Goal: Task Accomplishment & Management: Manage account settings

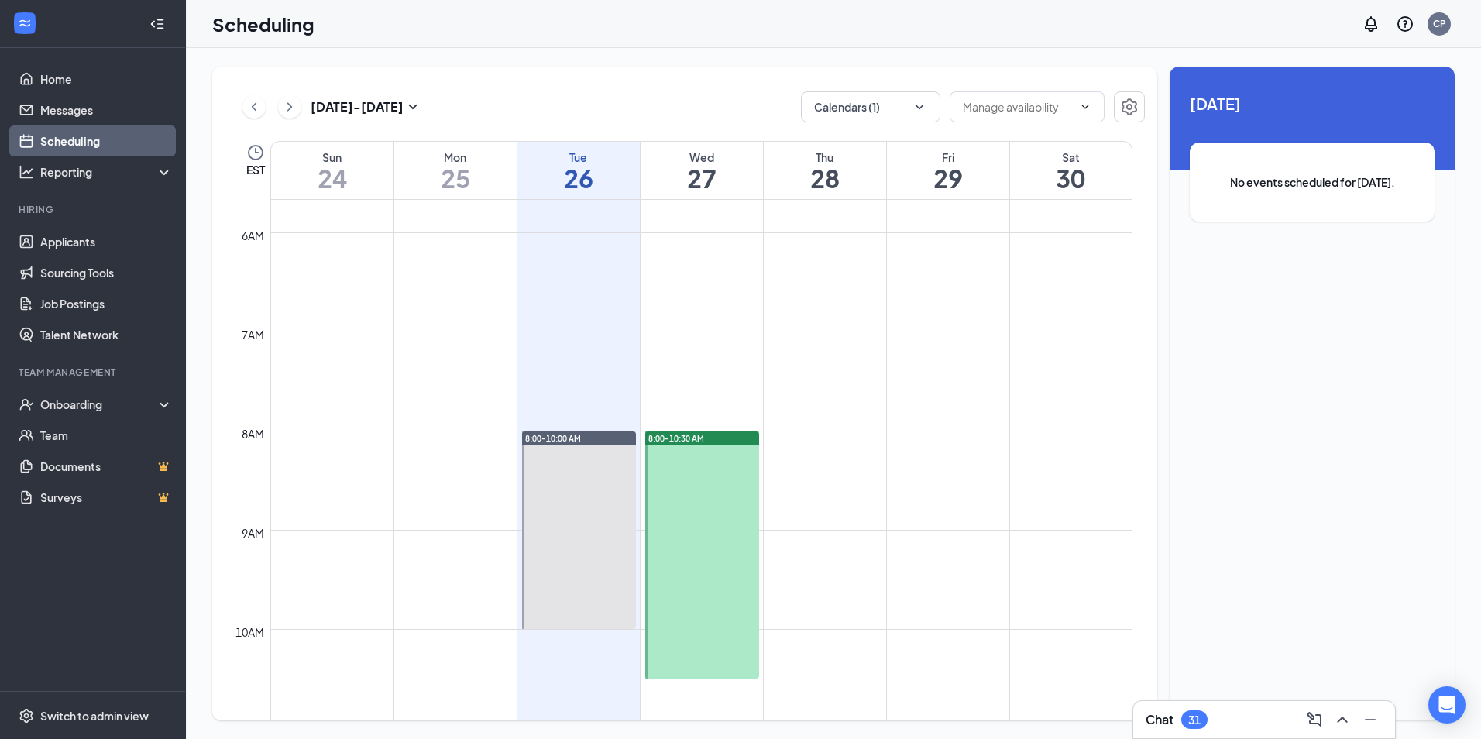
scroll to position [374, 0]
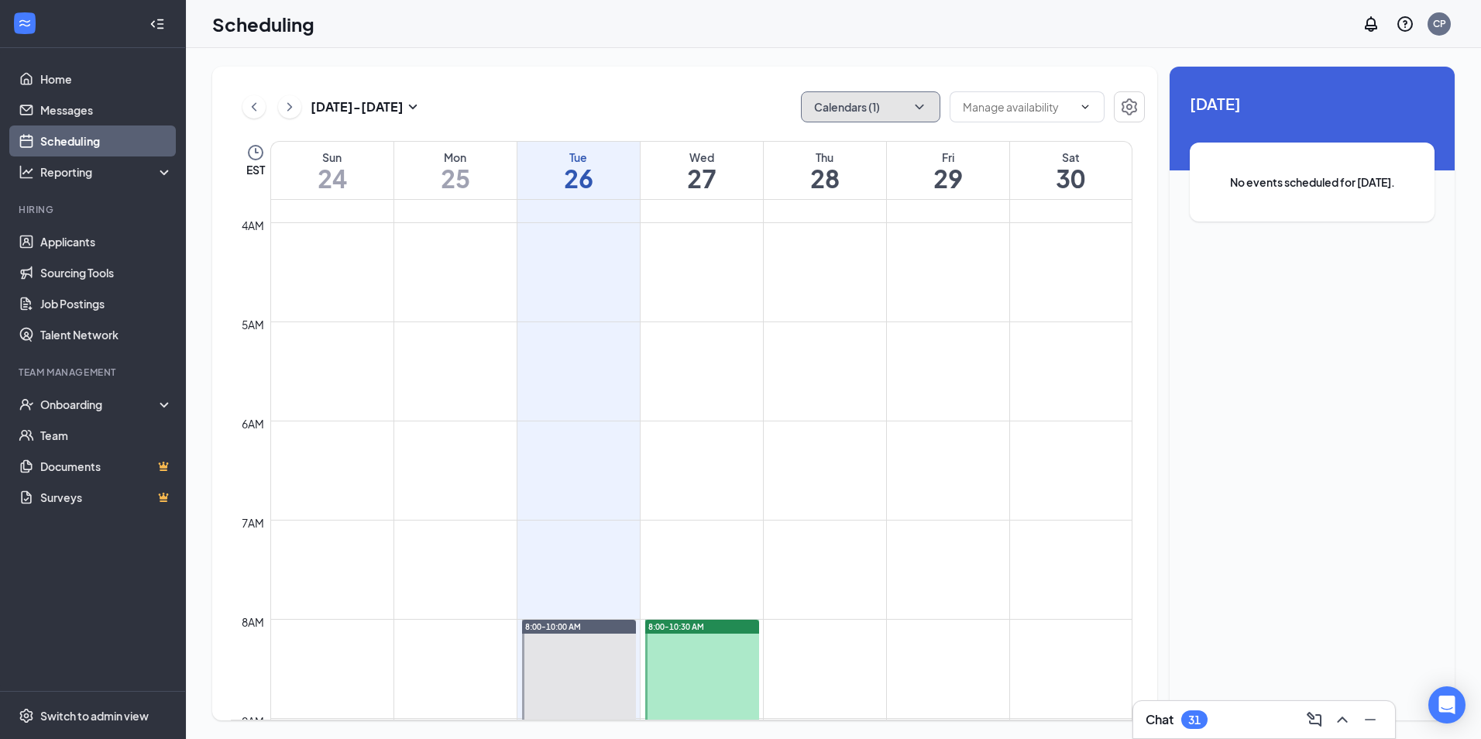
click at [839, 112] on button "Calendars (1)" at bounding box center [870, 106] width 139 height 31
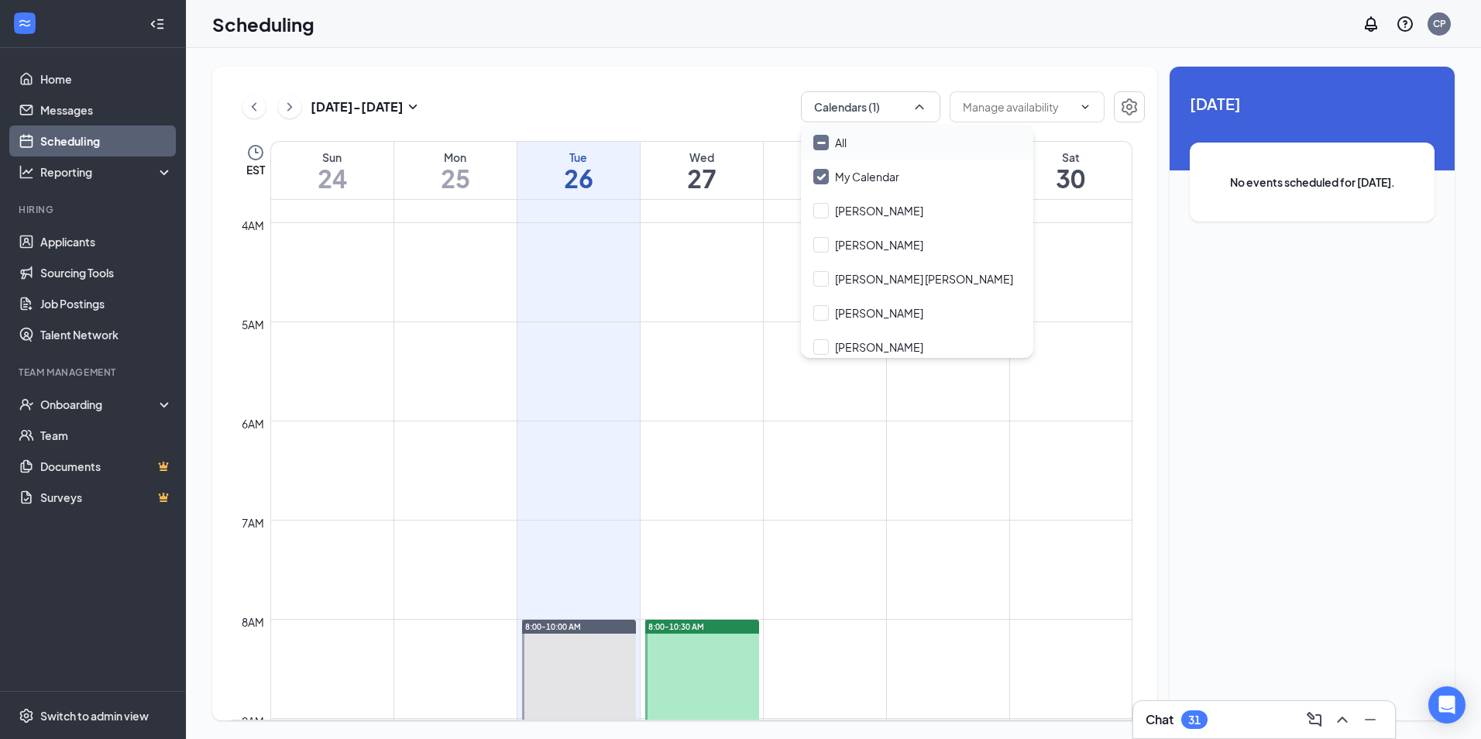
click at [845, 142] on input "All" at bounding box center [830, 142] width 33 height 15
checkbox input "true"
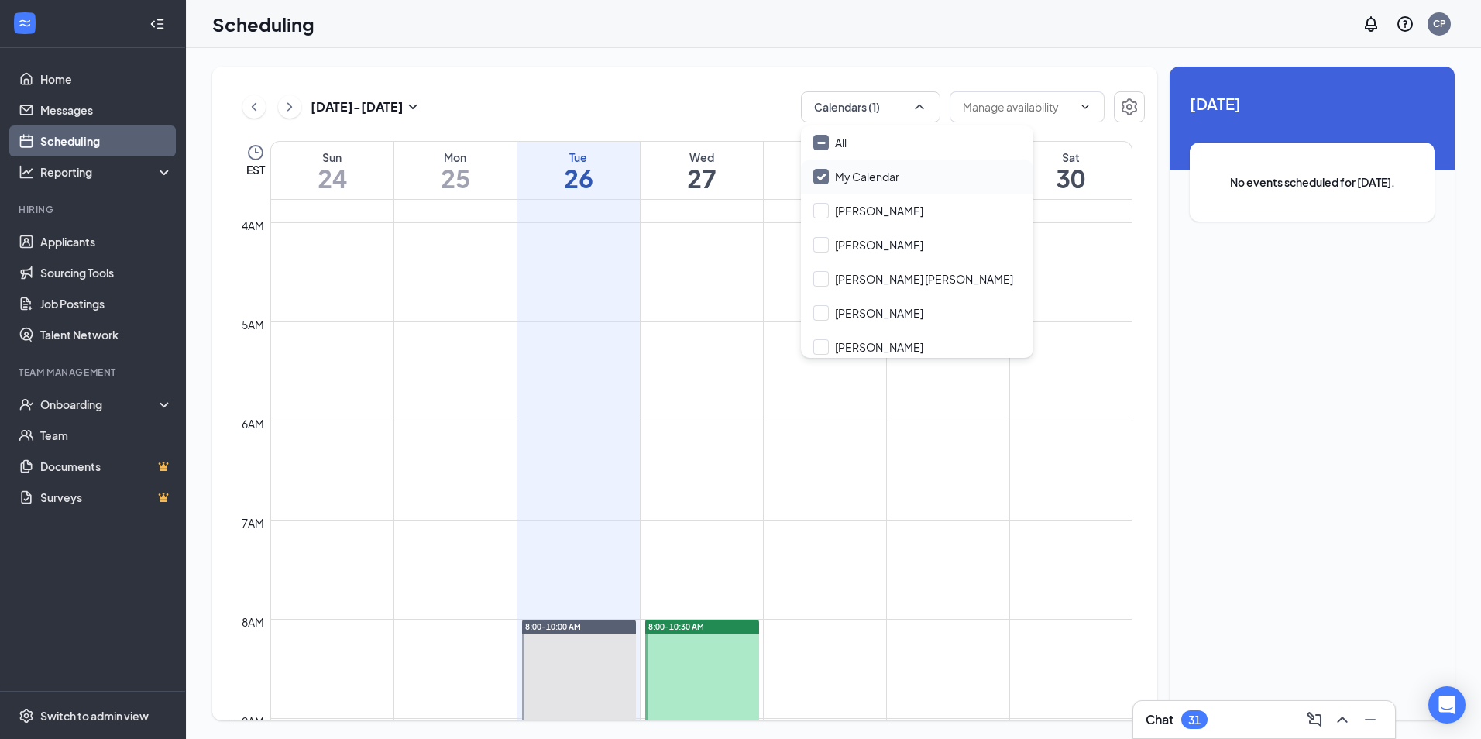
checkbox input "true"
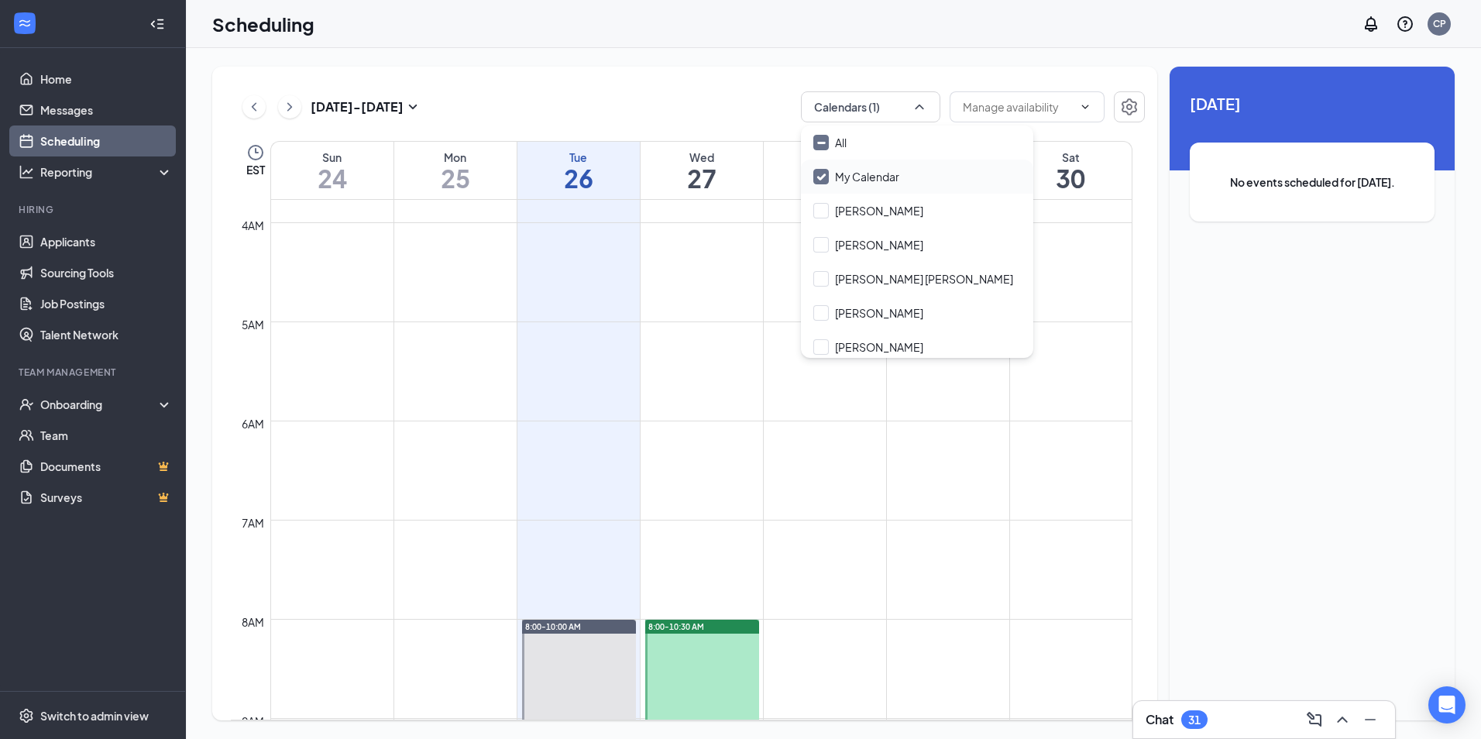
checkbox input "true"
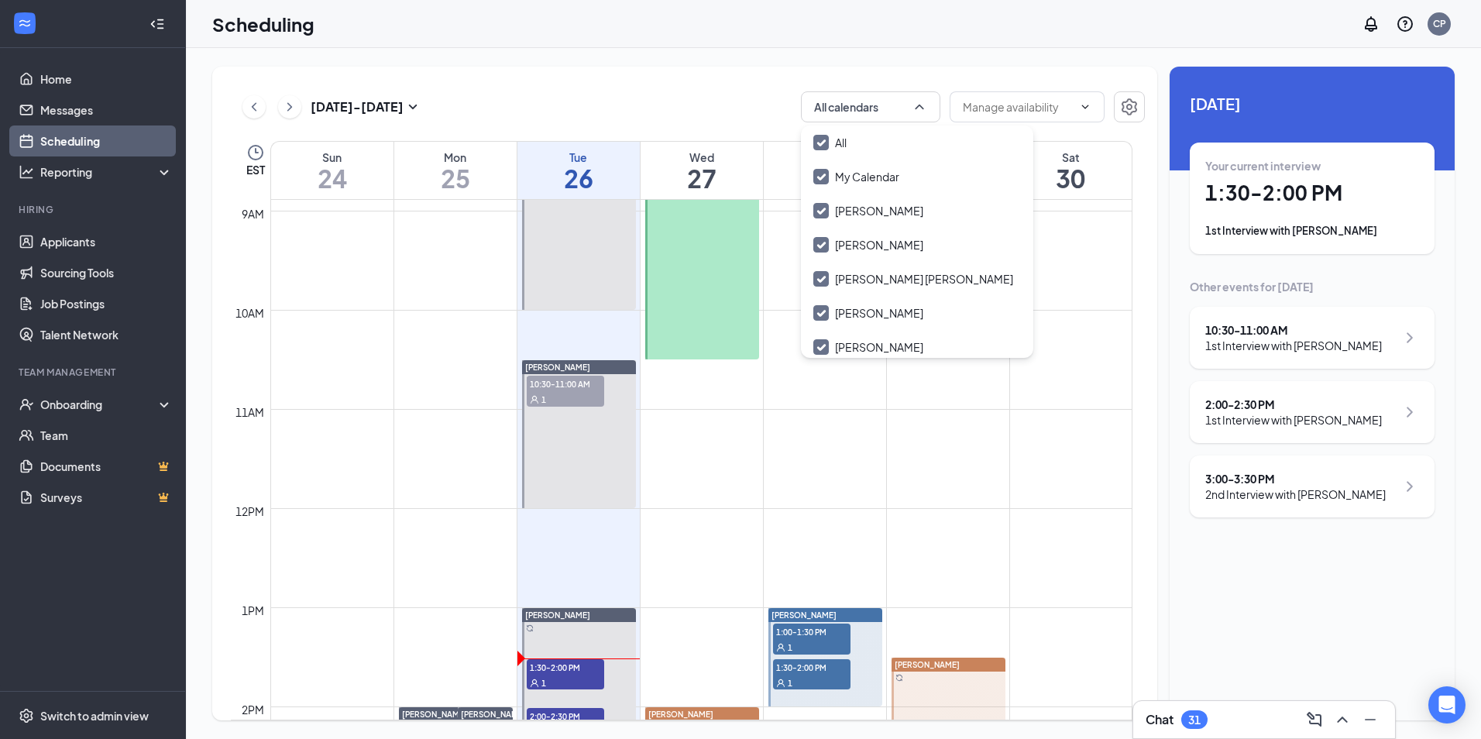
scroll to position [917, 0]
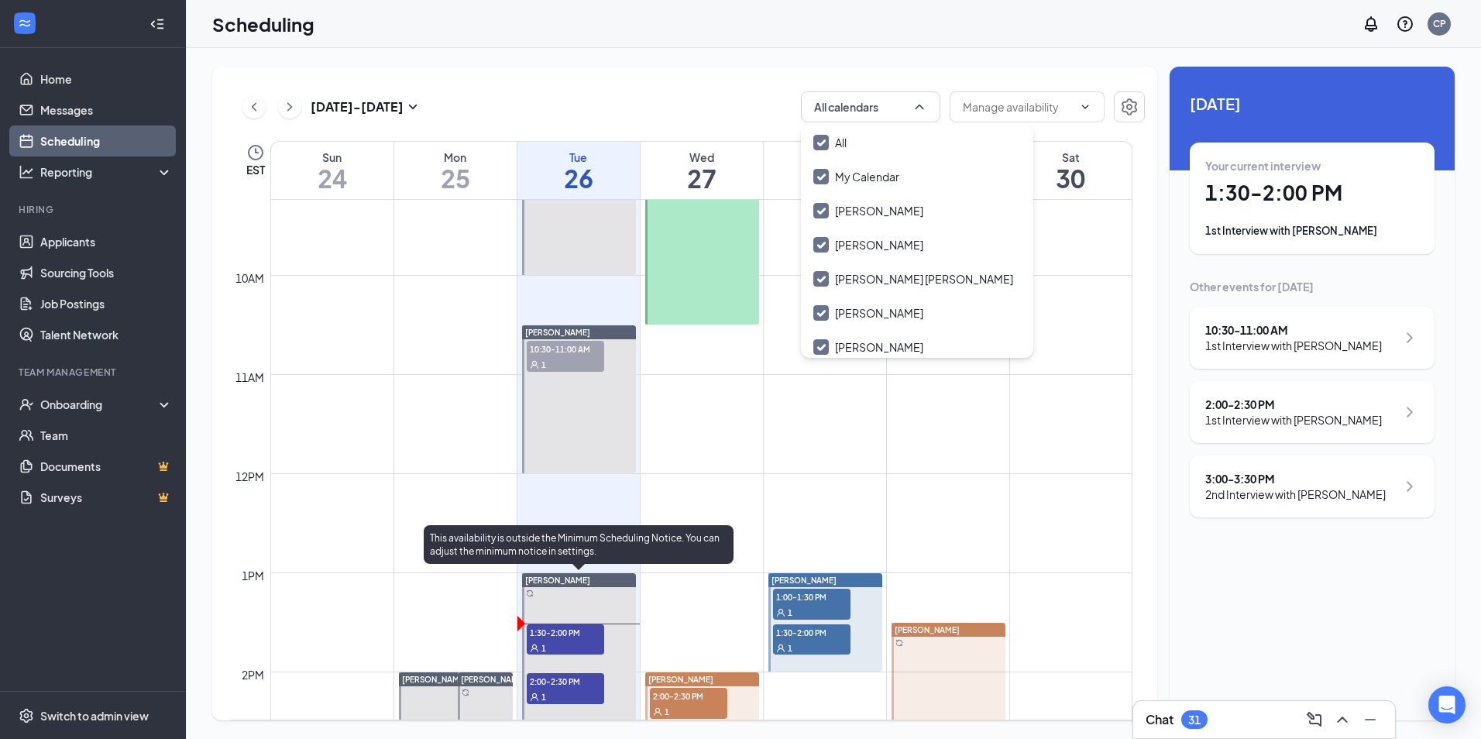
click at [550, 637] on span "1:30-2:00 PM" at bounding box center [565, 631] width 77 height 15
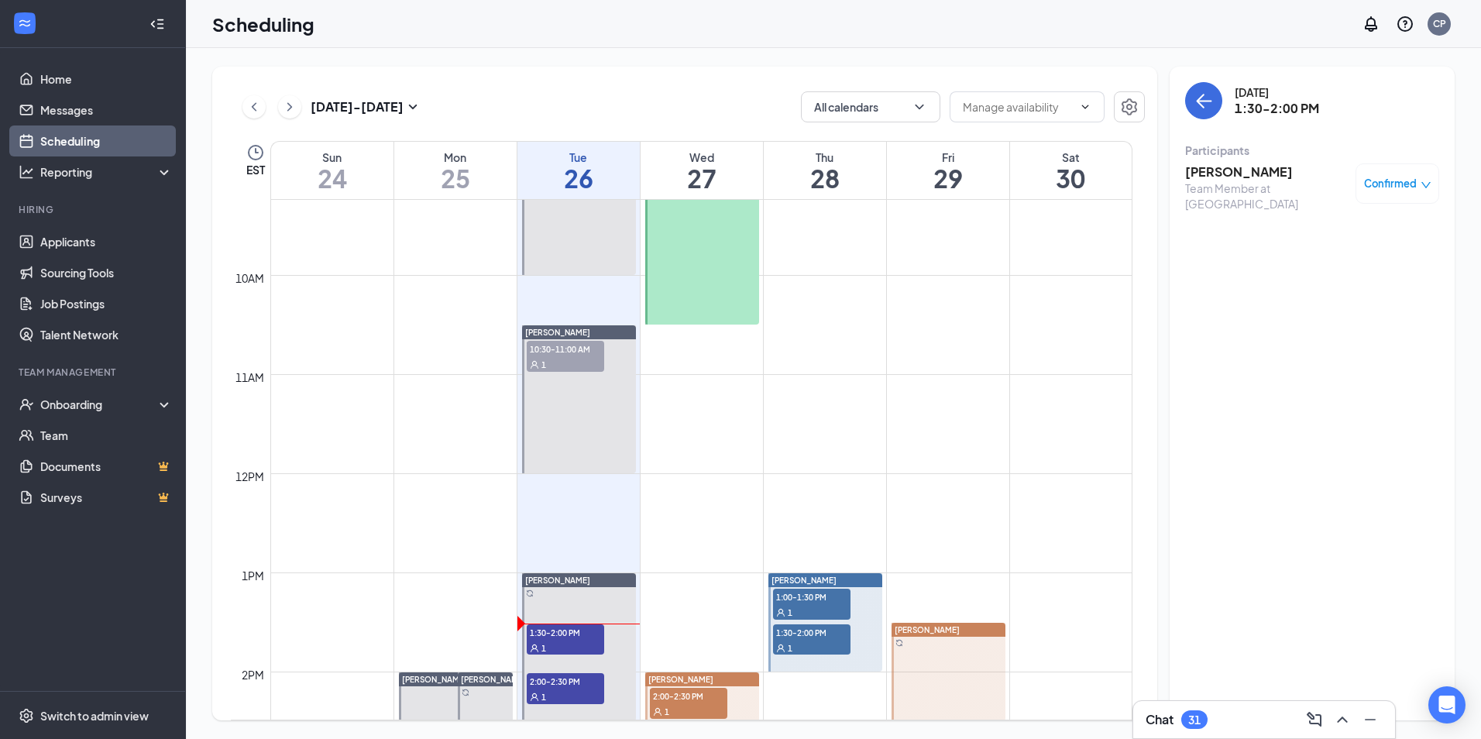
click at [1256, 165] on h3 "[PERSON_NAME]" at bounding box center [1266, 171] width 163 height 17
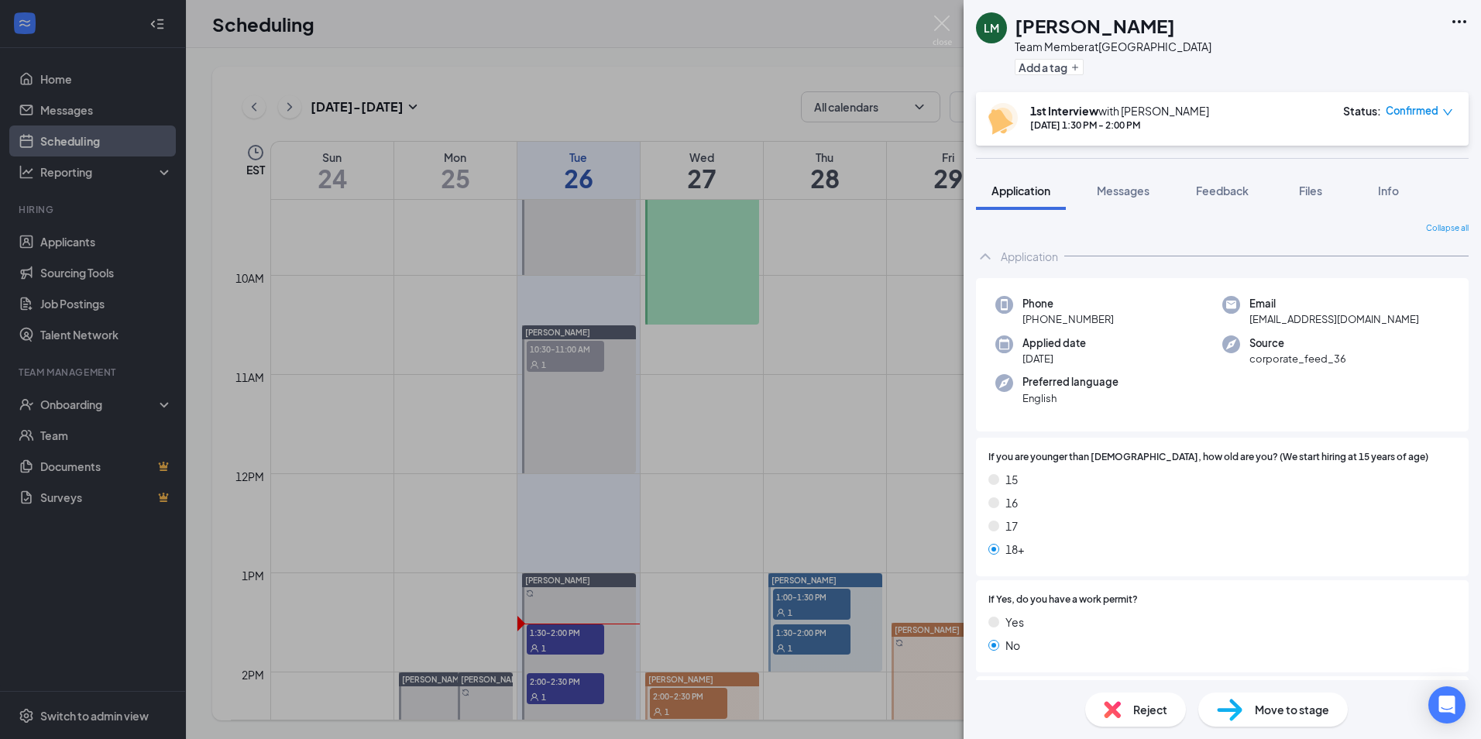
click at [1460, 22] on icon "Ellipses" at bounding box center [1460, 21] width 14 height 3
click at [1464, 20] on icon "Ellipses" at bounding box center [1459, 21] width 19 height 19
click at [1388, 63] on link "View full application" at bounding box center [1375, 57] width 167 height 15
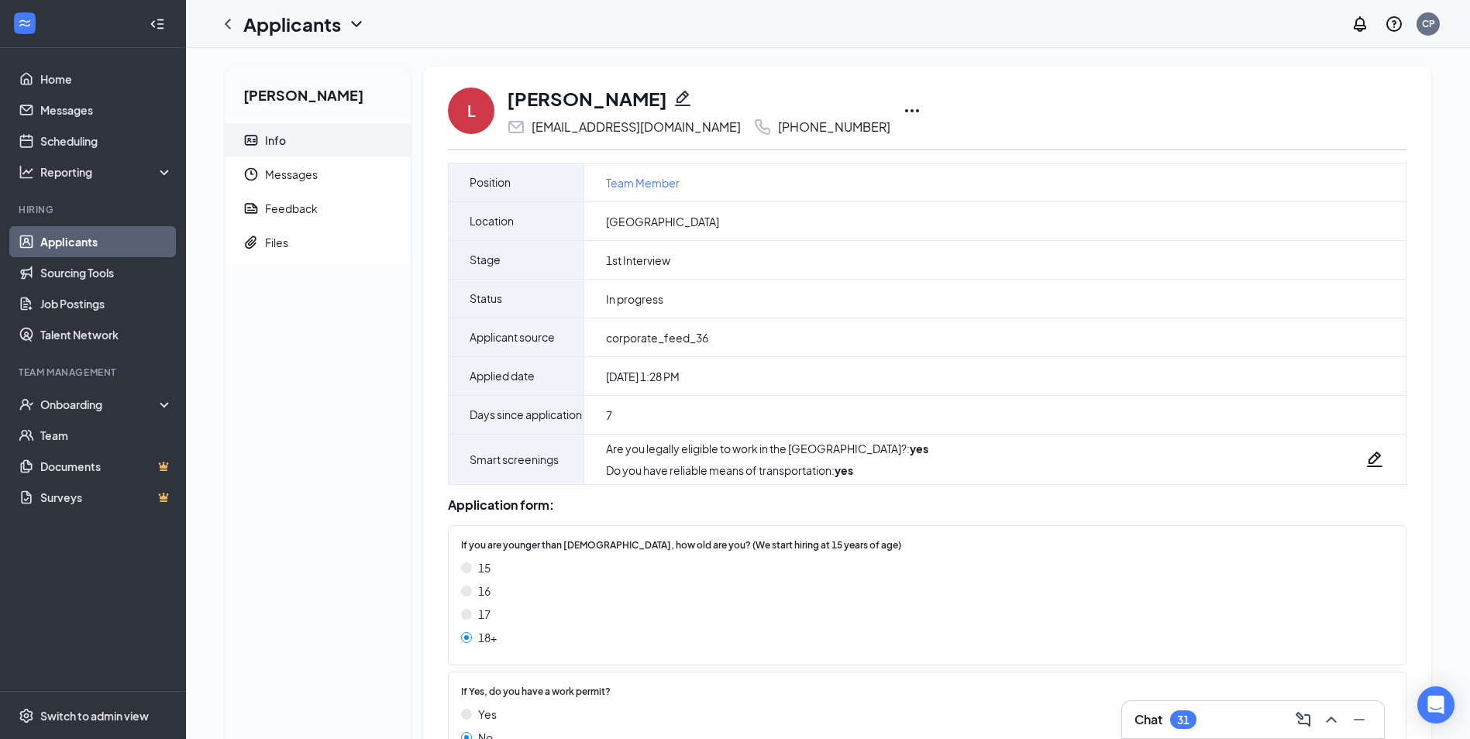
click at [905, 111] on icon "Ellipses" at bounding box center [912, 110] width 14 height 3
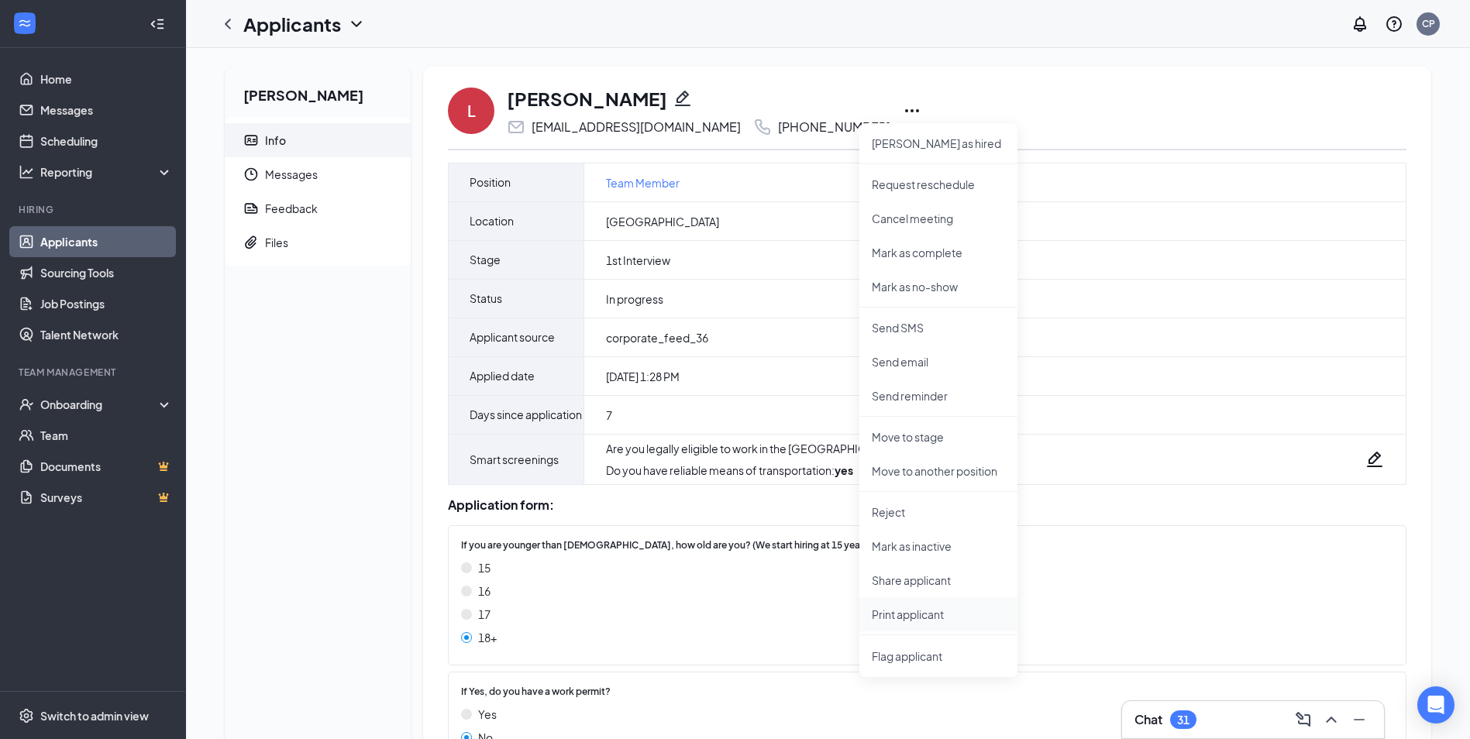
click at [897, 617] on p "Print applicant" at bounding box center [938, 614] width 133 height 15
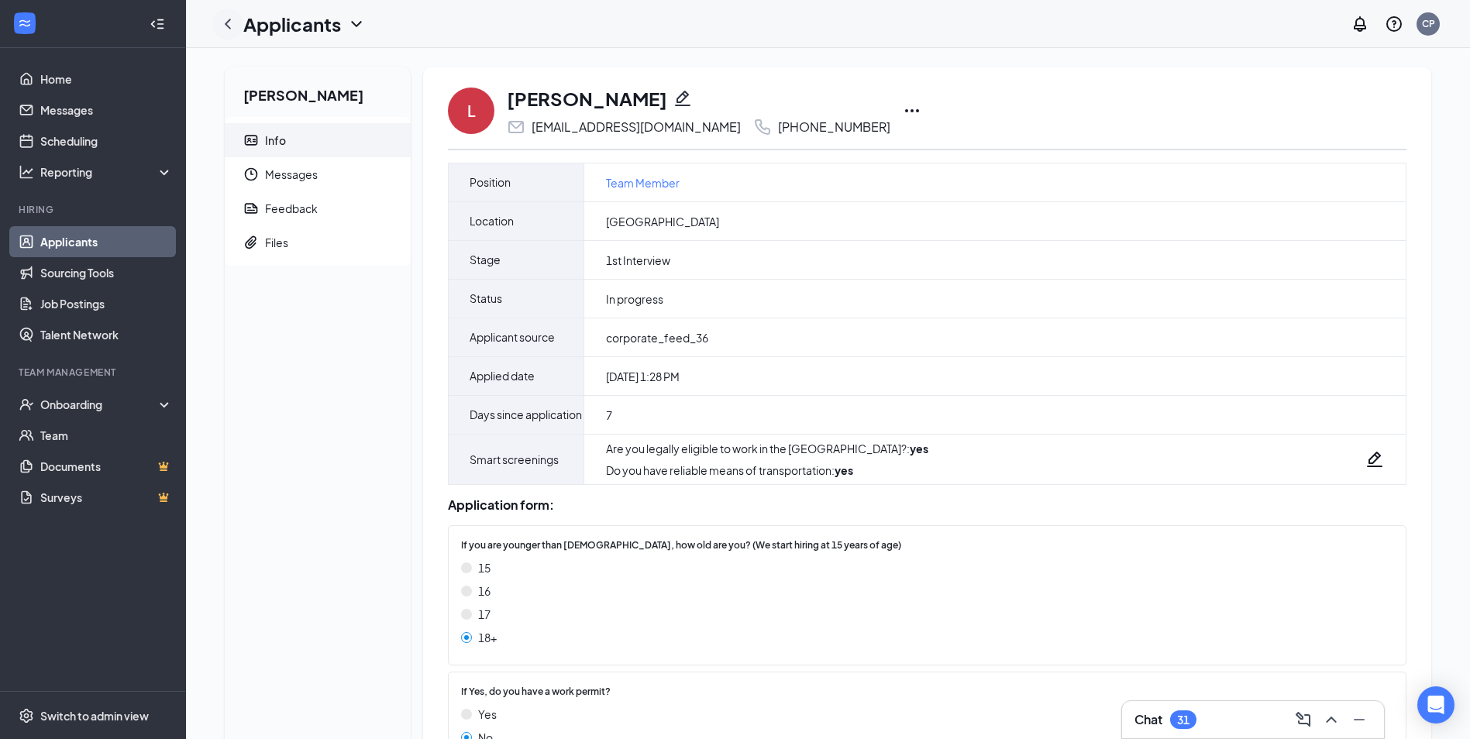
click at [231, 23] on icon "ChevronLeft" at bounding box center [227, 24] width 19 height 19
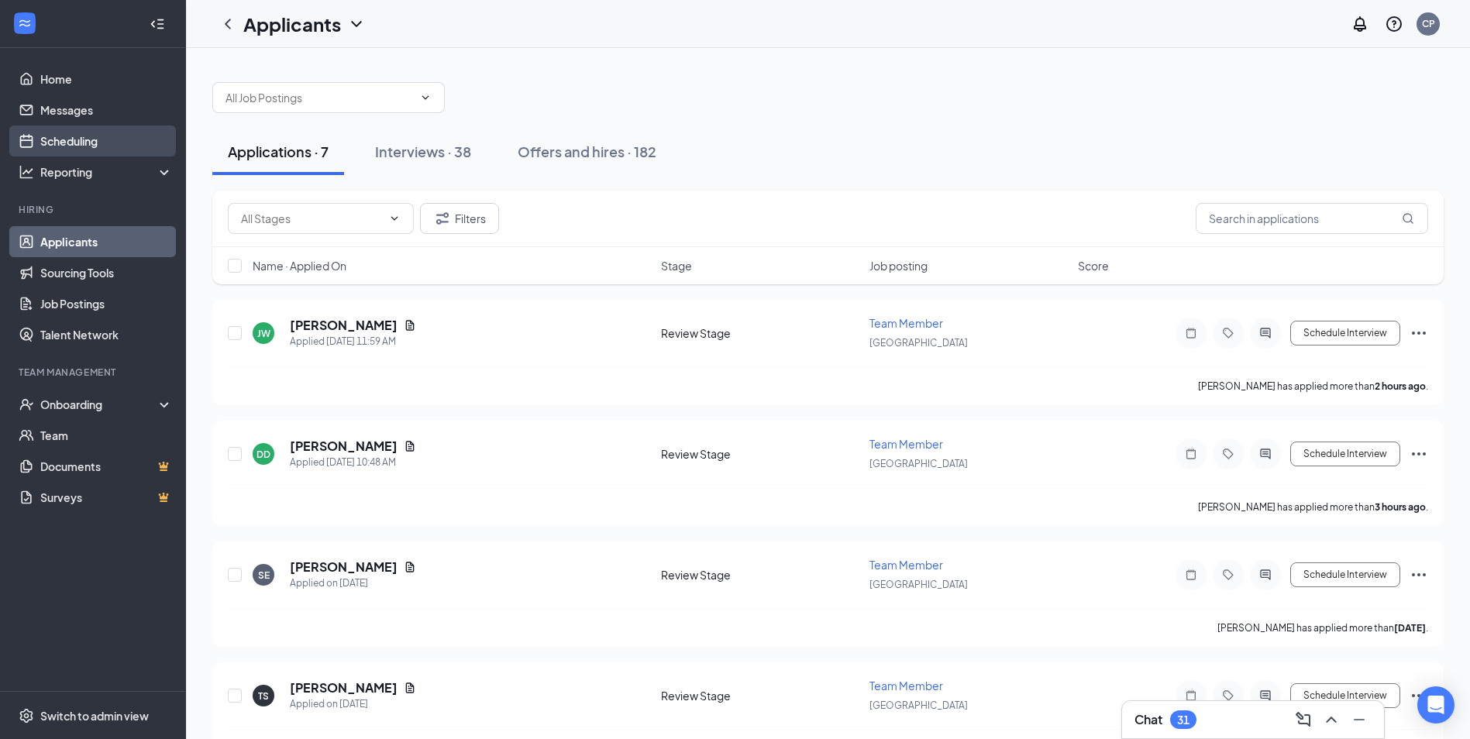
click at [85, 140] on link "Scheduling" at bounding box center [106, 141] width 132 height 31
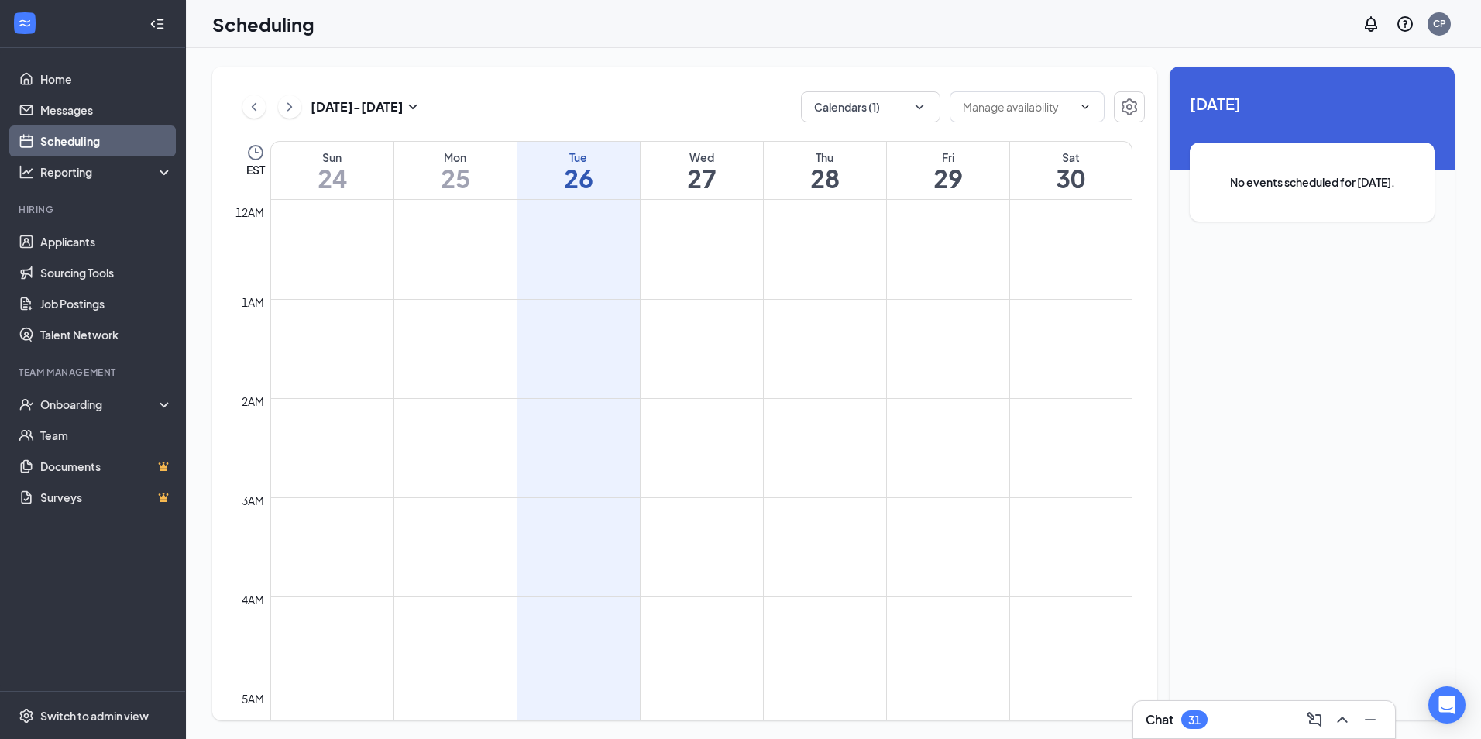
scroll to position [762, 0]
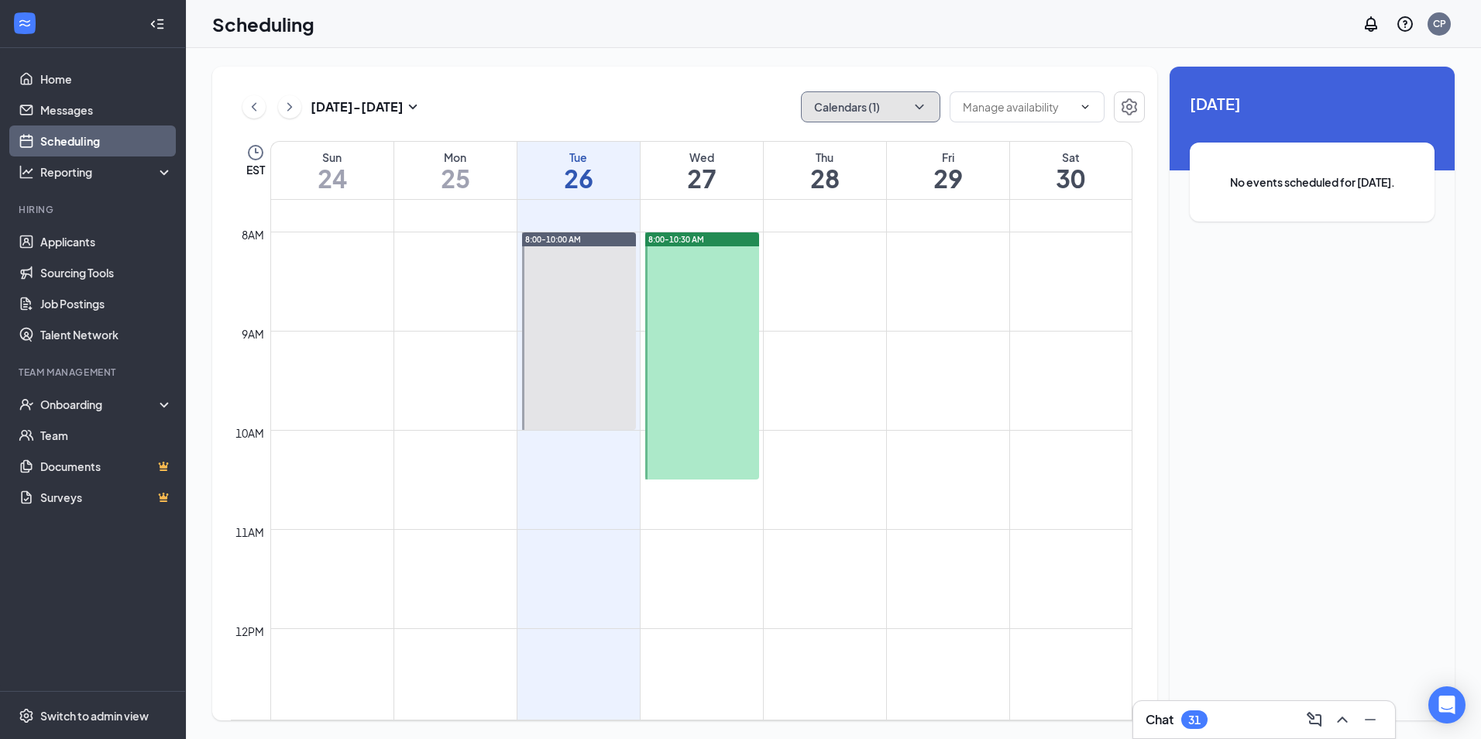
click at [842, 98] on button "Calendars (1)" at bounding box center [870, 106] width 139 height 31
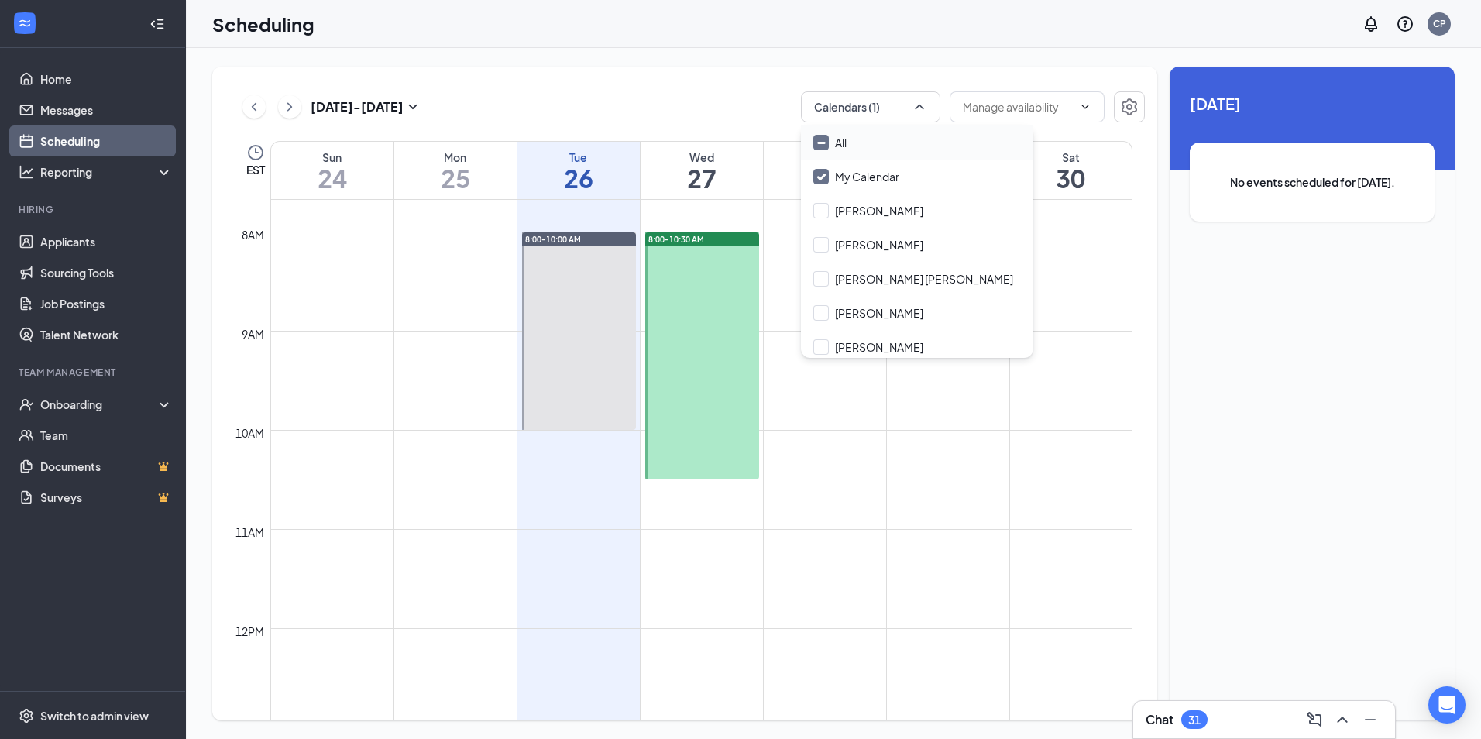
click at [845, 145] on input "All" at bounding box center [830, 142] width 33 height 15
checkbox input "true"
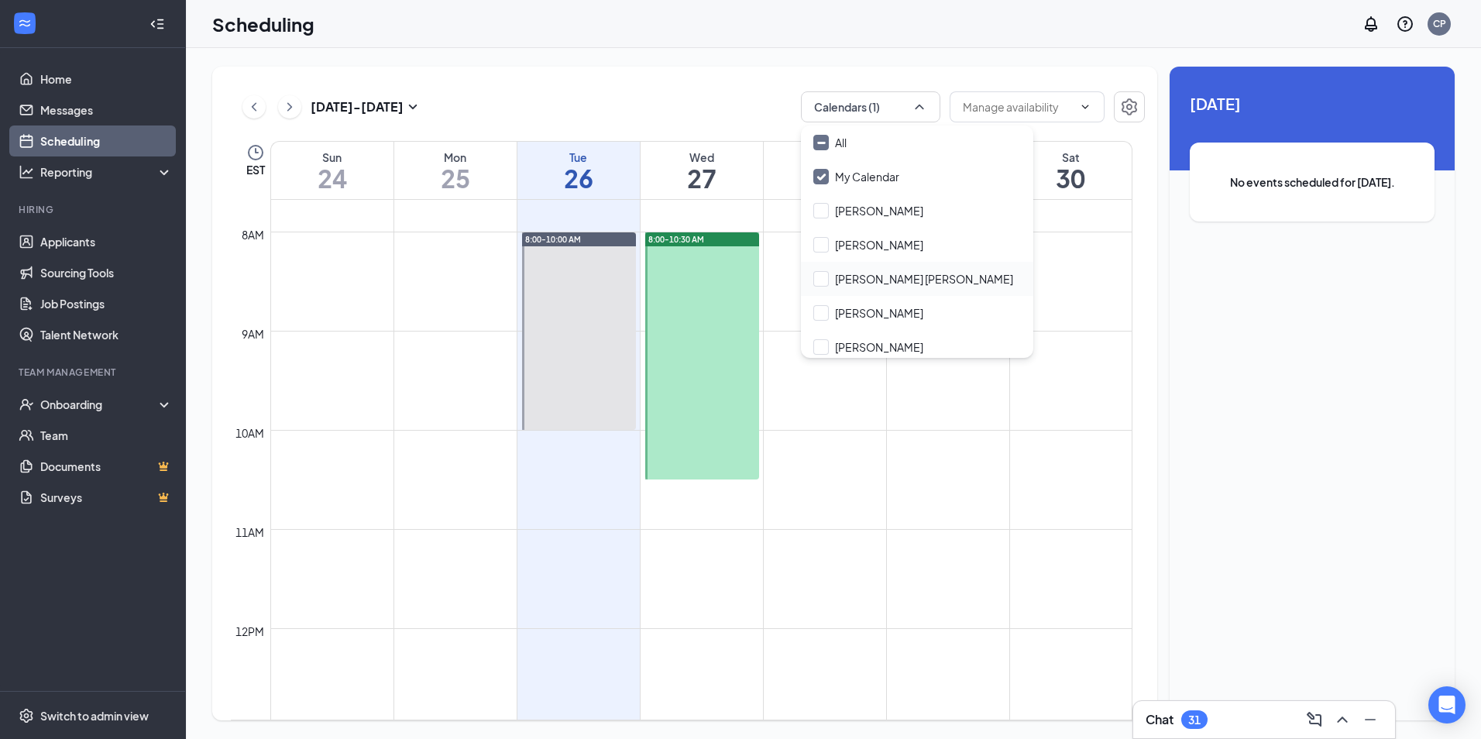
checkbox input "true"
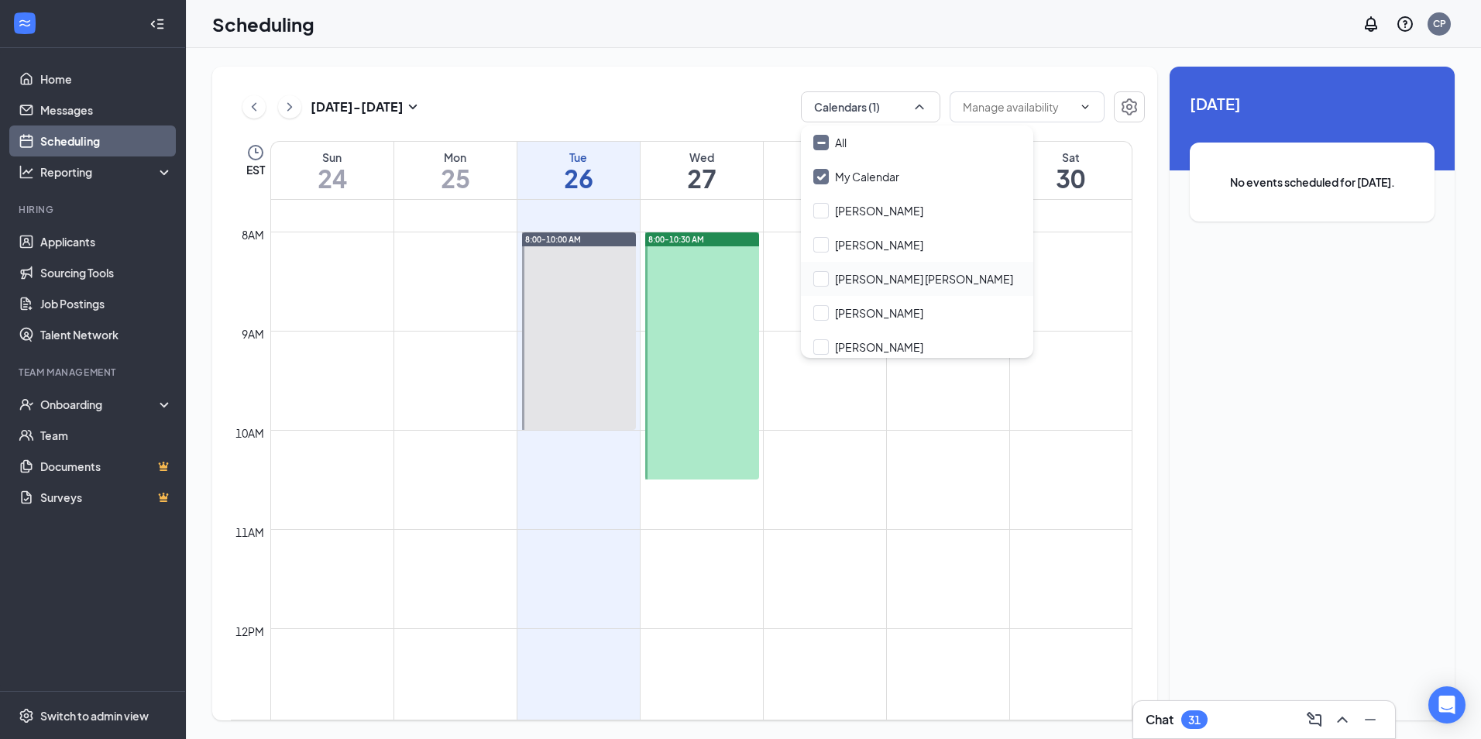
checkbox input "true"
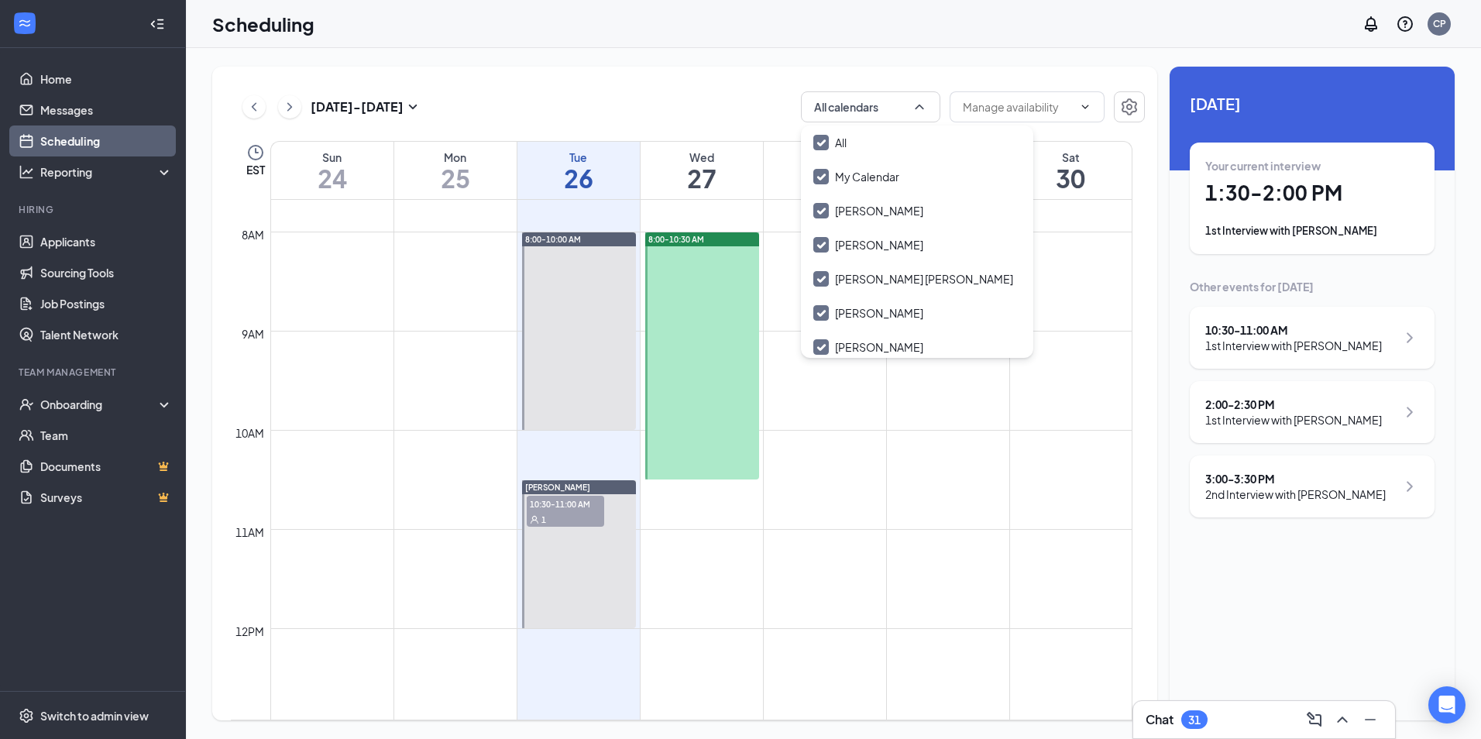
scroll to position [1072, 0]
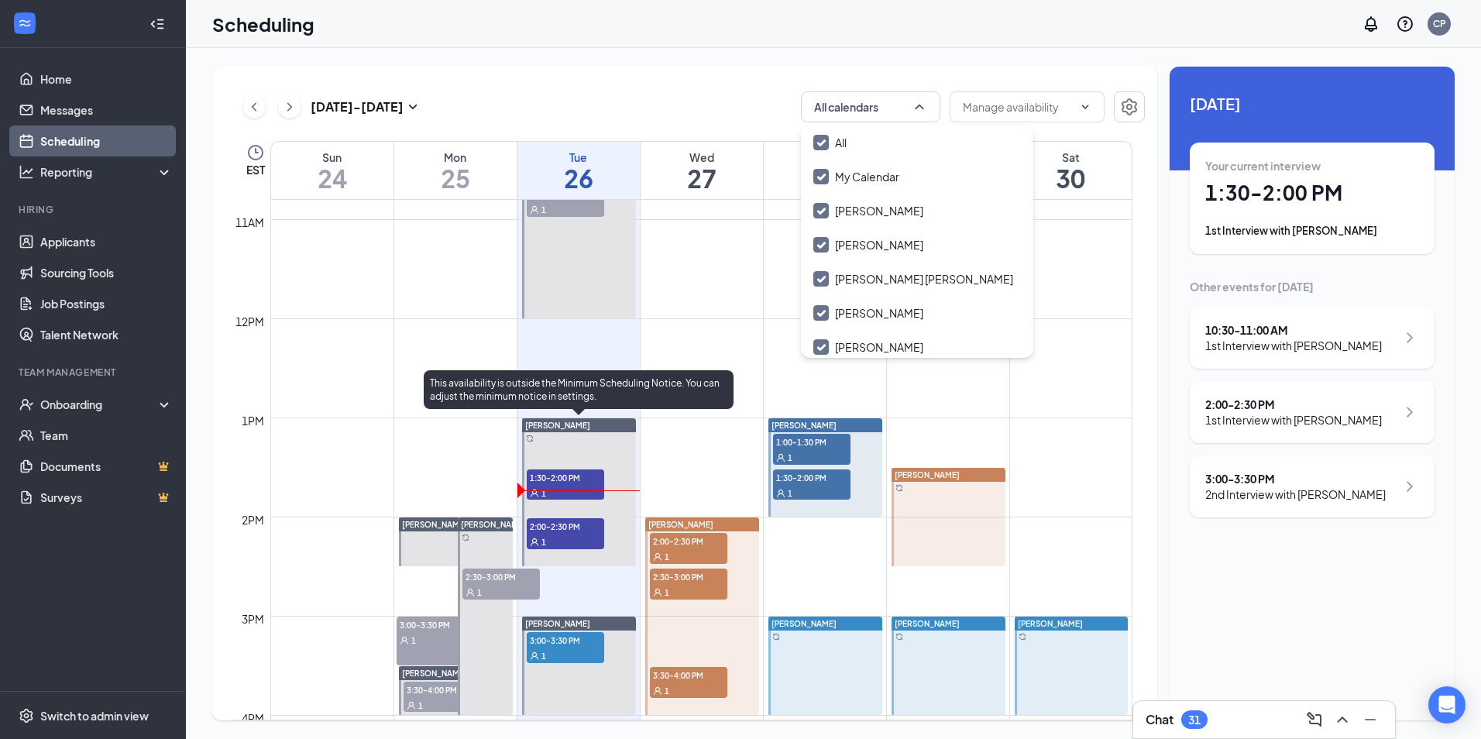
click at [555, 529] on span "2:00-2:30 PM" at bounding box center [565, 525] width 77 height 15
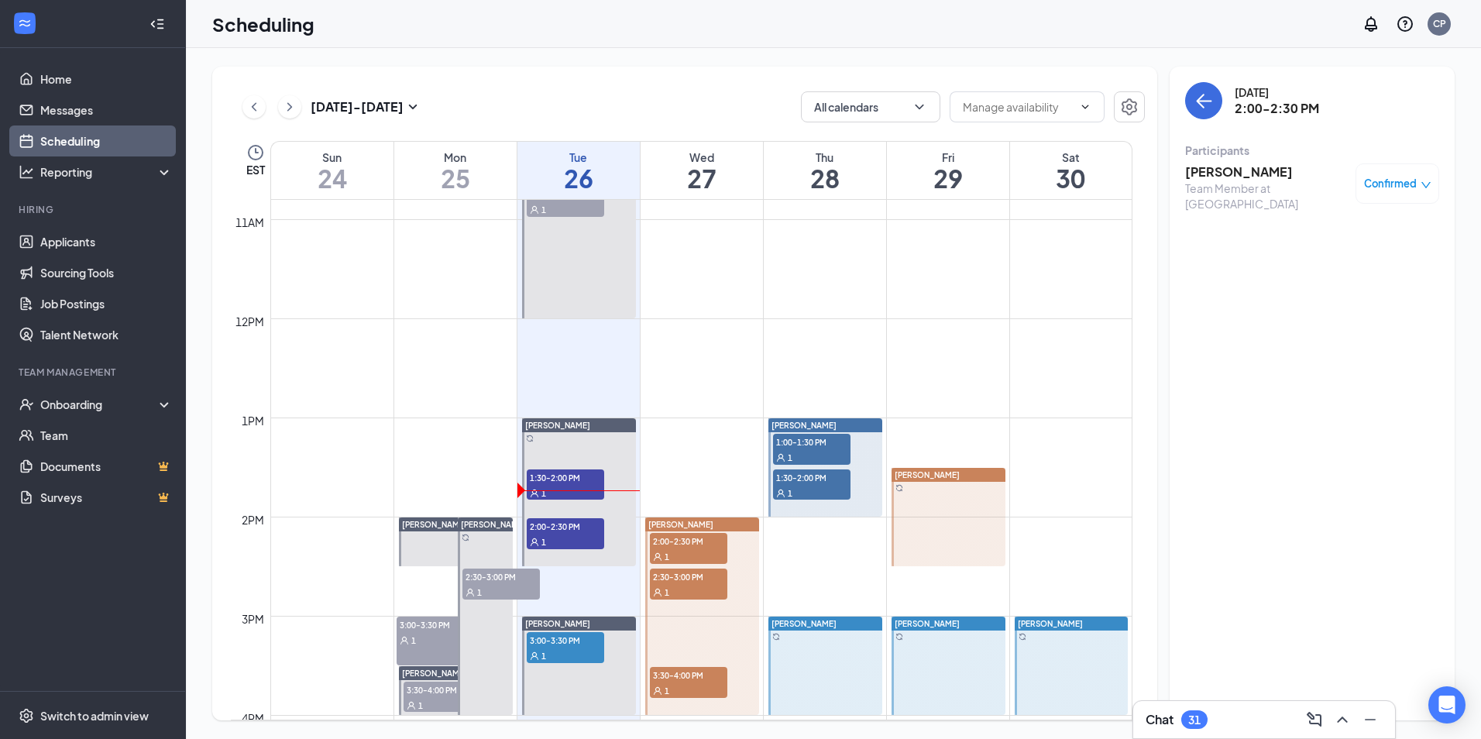
click at [1275, 181] on div "Team Member at [GEOGRAPHIC_DATA]" at bounding box center [1266, 196] width 163 height 31
click at [1268, 170] on h3 "Ethan Strickland" at bounding box center [1266, 171] width 163 height 17
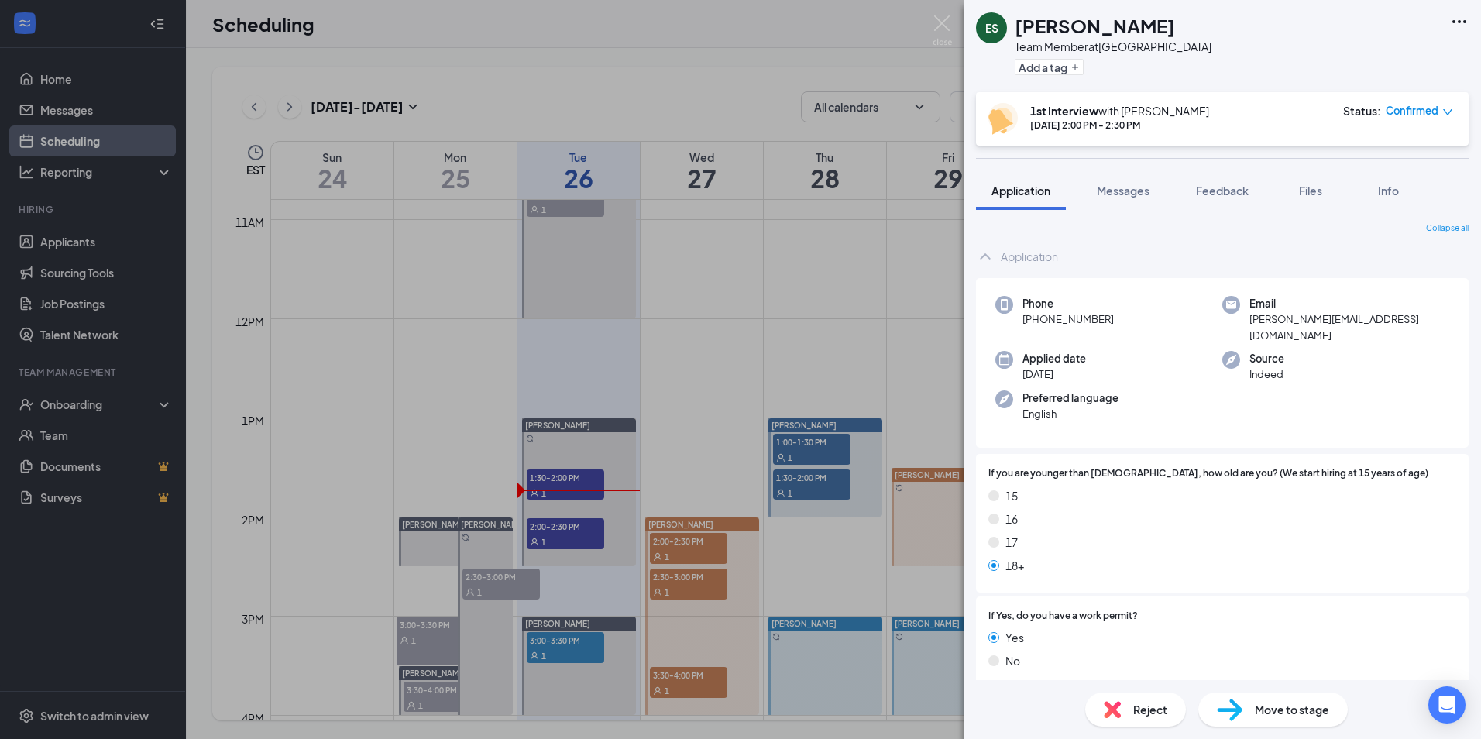
click at [1460, 19] on icon "Ellipses" at bounding box center [1459, 21] width 19 height 19
click at [1378, 59] on link "View full application" at bounding box center [1375, 57] width 167 height 15
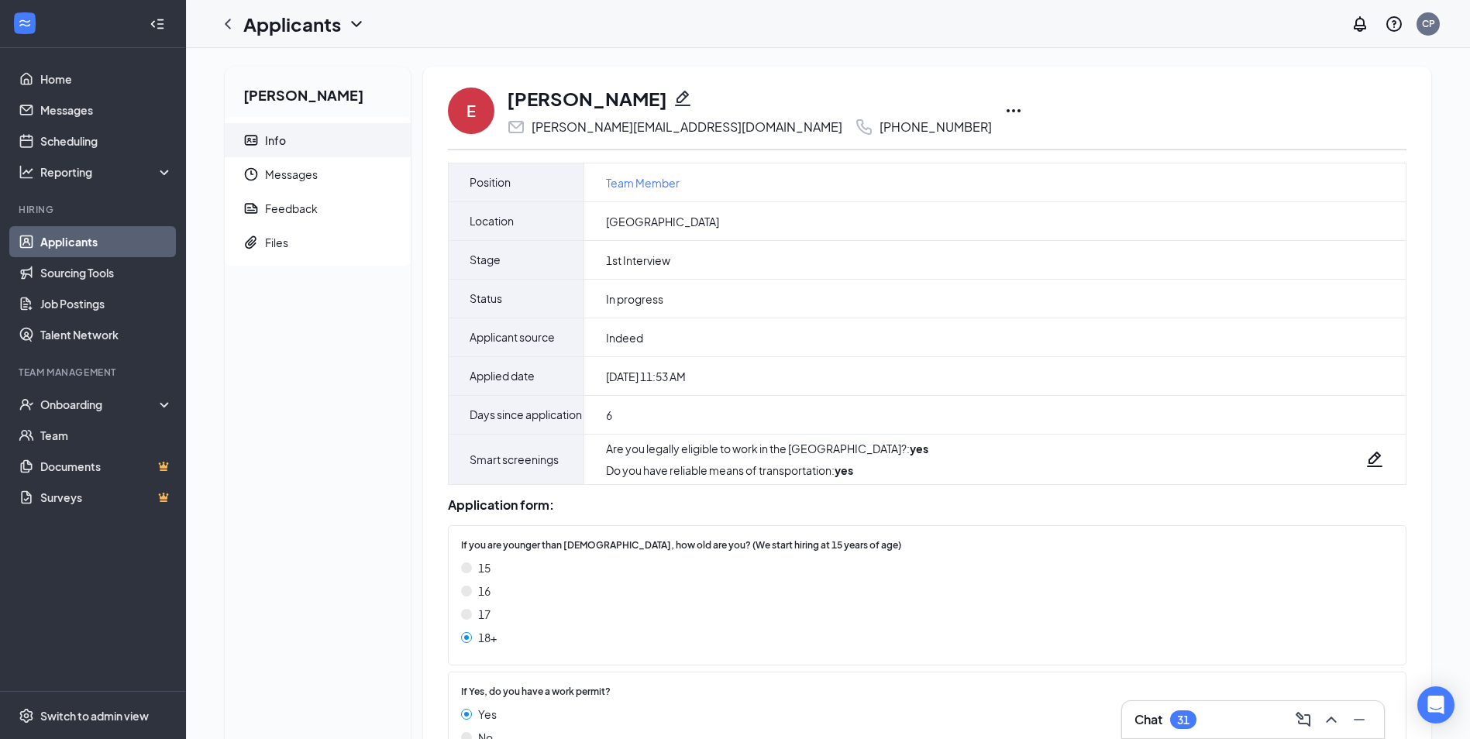
click at [1004, 115] on icon "Ellipses" at bounding box center [1013, 110] width 19 height 19
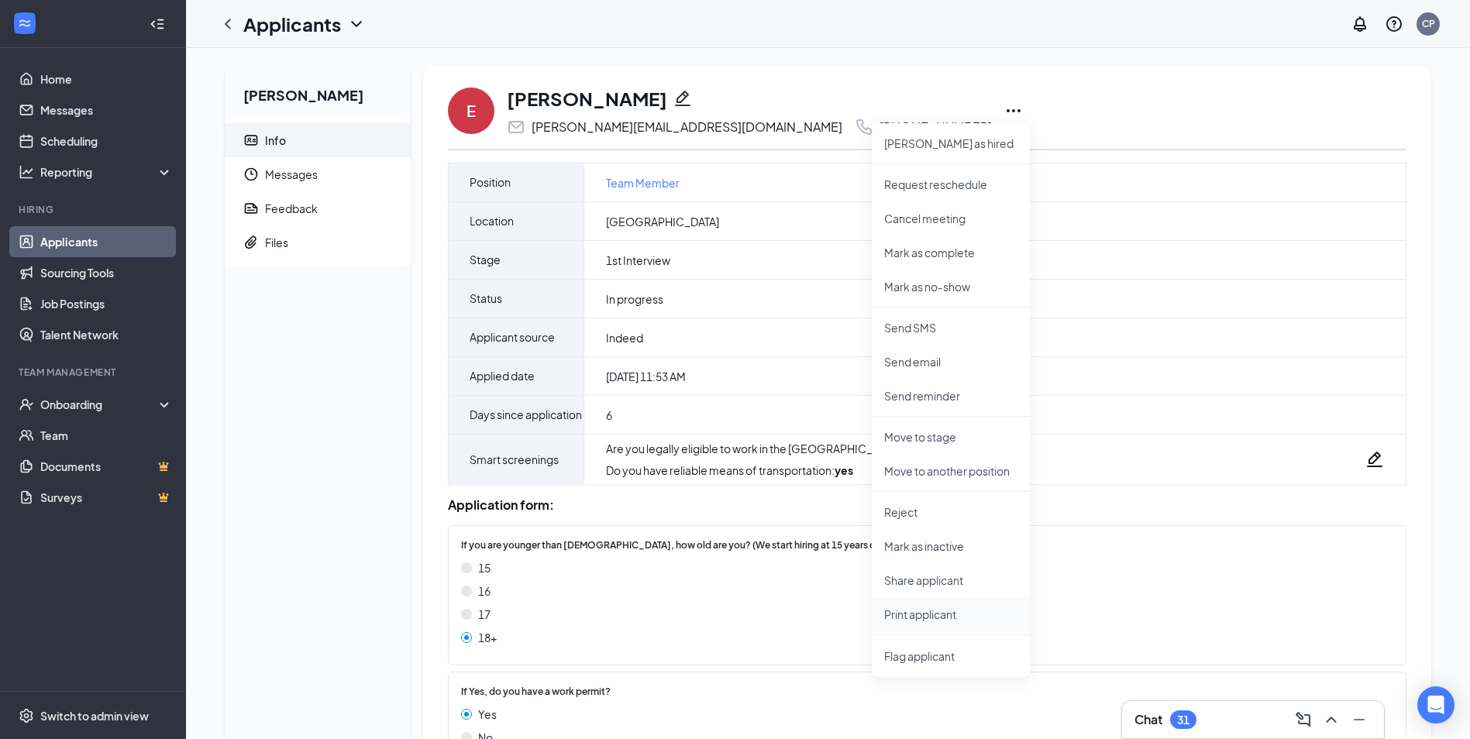
click at [908, 616] on p "Print applicant" at bounding box center [950, 614] width 133 height 15
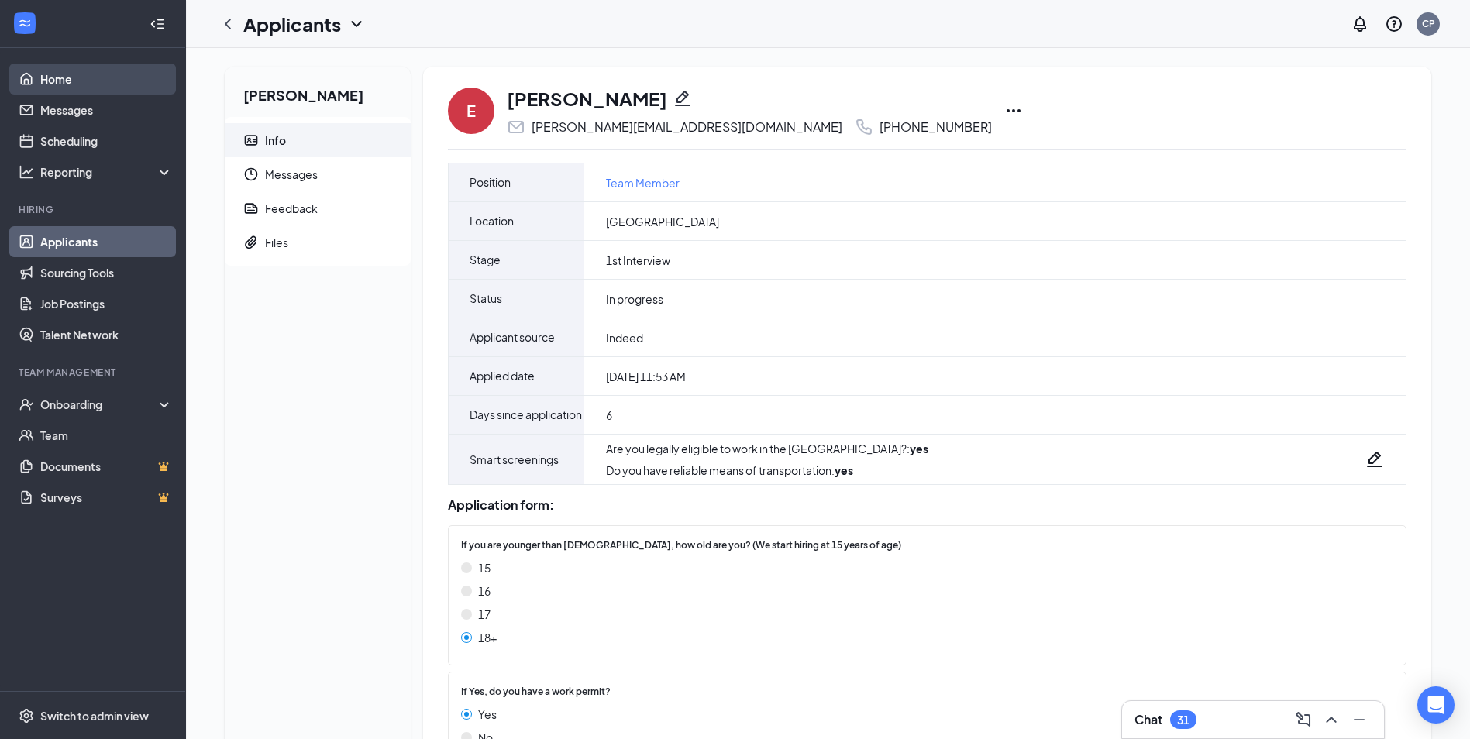
click at [89, 81] on link "Home" at bounding box center [106, 79] width 132 height 31
